Goal: Task Accomplishment & Management: Manage account settings

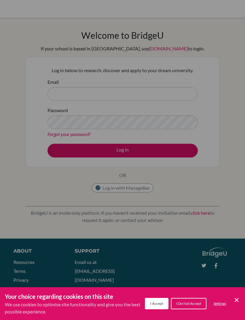
click at [105, 102] on div "Cookie Preferences" at bounding box center [122, 160] width 245 height 320
click at [111, 88] on div "Cookie Preferences" at bounding box center [122, 160] width 245 height 320
click at [123, 90] on div "Cookie Preferences" at bounding box center [122, 160] width 245 height 320
click at [235, 304] on icon "Cookie Control Close Icon" at bounding box center [236, 300] width 7 height 7
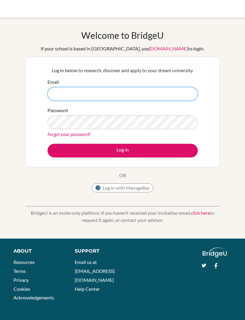
click at [109, 95] on input "Email" at bounding box center [122, 94] width 150 height 14
click at [132, 94] on input "Email" at bounding box center [122, 94] width 150 height 14
type input "Wei-kwang02903@gmail.com"
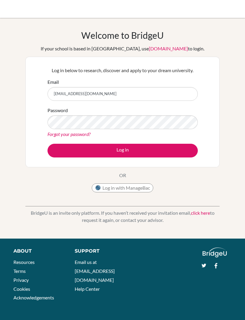
click at [175, 149] on button "Log in" at bounding box center [122, 151] width 150 height 14
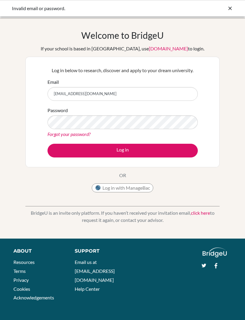
click at [173, 149] on button "Log in" at bounding box center [122, 151] width 150 height 14
click at [141, 188] on button "Log in with ManageBac" at bounding box center [123, 188] width 62 height 9
click at [149, 93] on input "[EMAIL_ADDRESS][DOMAIN_NAME]" at bounding box center [122, 94] width 150 height 14
type input "Wei-kwang02903@rais.ac.th"
click at [170, 149] on button "Log in" at bounding box center [122, 151] width 150 height 14
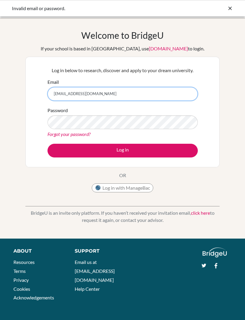
click at [171, 94] on input "[EMAIL_ADDRESS][DOMAIN_NAME]" at bounding box center [122, 94] width 150 height 14
click at [175, 148] on button "Log in" at bounding box center [122, 151] width 150 height 14
click at [49, 131] on link "Forgot your password?" at bounding box center [68, 134] width 43 height 6
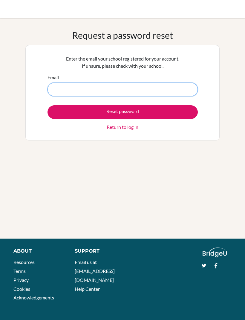
click at [60, 86] on input "Email" at bounding box center [122, 90] width 150 height 14
type input "Wei-kwang02903@rais.ac.th"
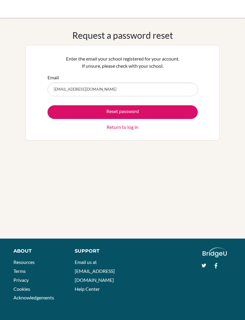
click at [65, 116] on button "Reset password" at bounding box center [122, 112] width 150 height 14
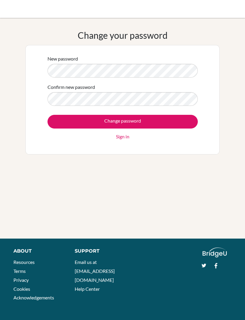
click at [170, 83] on form "New password Confirm new password Change password Sign in" at bounding box center [122, 97] width 150 height 85
click at [62, 123] on input "Change password" at bounding box center [122, 122] width 150 height 14
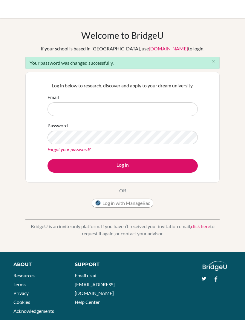
click at [164, 105] on input "Email" at bounding box center [122, 109] width 150 height 14
type input "[EMAIL_ADDRESS][DOMAIN_NAME]"
click at [61, 165] on button "Log in" at bounding box center [122, 166] width 150 height 14
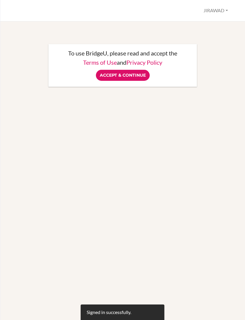
click at [140, 73] on input "Accept & Continue" at bounding box center [123, 75] width 54 height 11
